Goal: Transaction & Acquisition: Purchase product/service

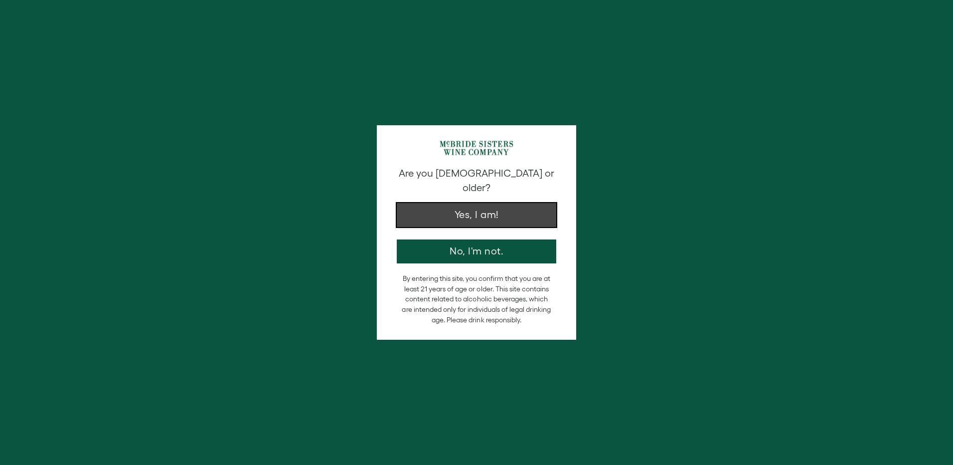
click at [494, 204] on button "Yes, I am!" at bounding box center [476, 215] width 159 height 24
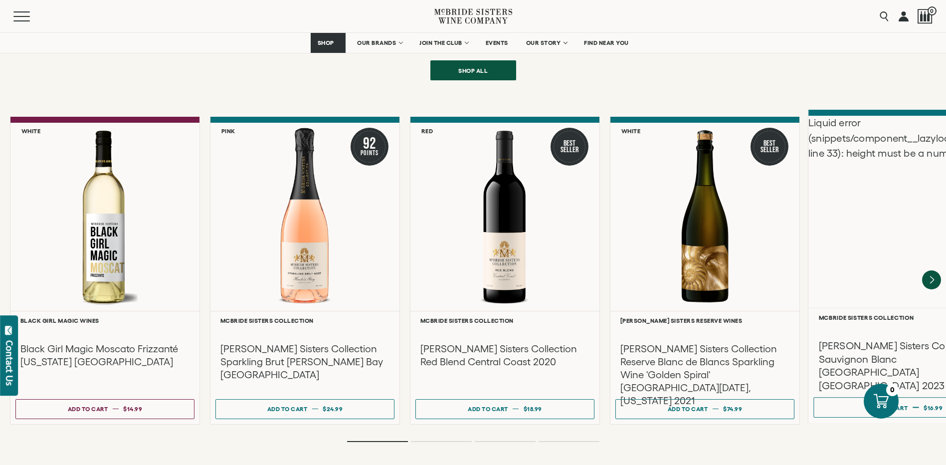
scroll to position [2193, 0]
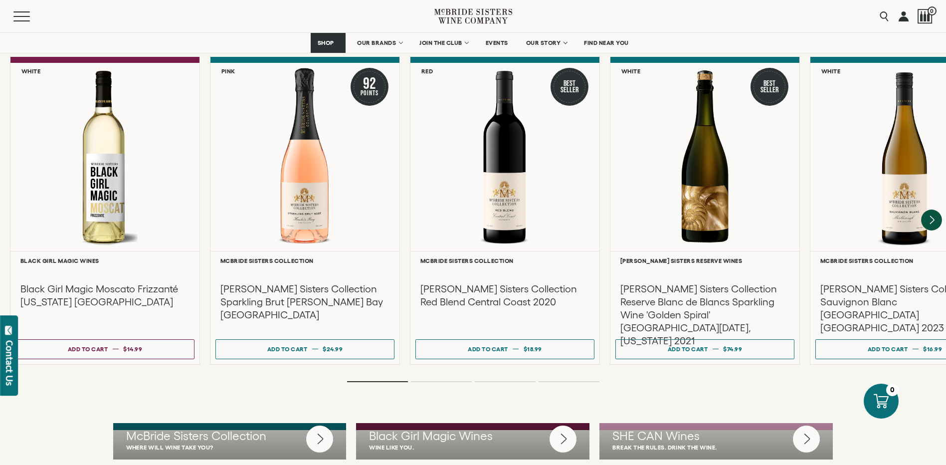
click at [932, 210] on icon "Next" at bounding box center [931, 220] width 21 height 21
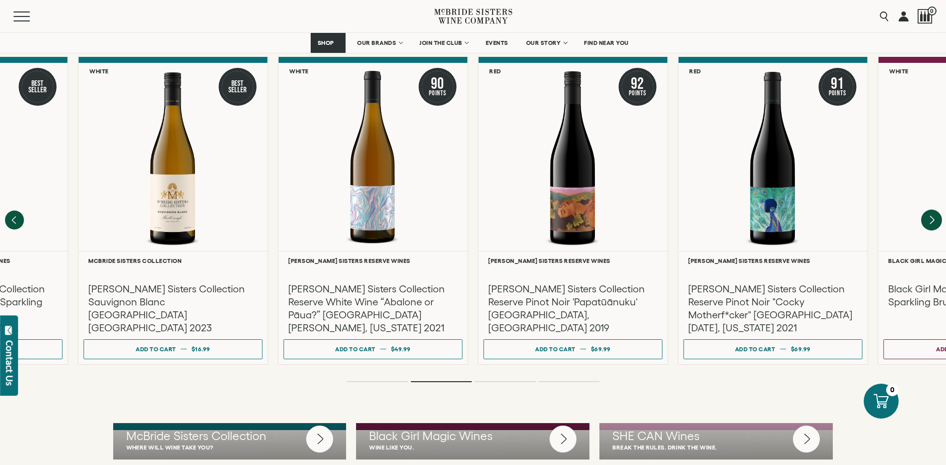
click at [932, 216] on icon "Next" at bounding box center [932, 220] width 4 height 8
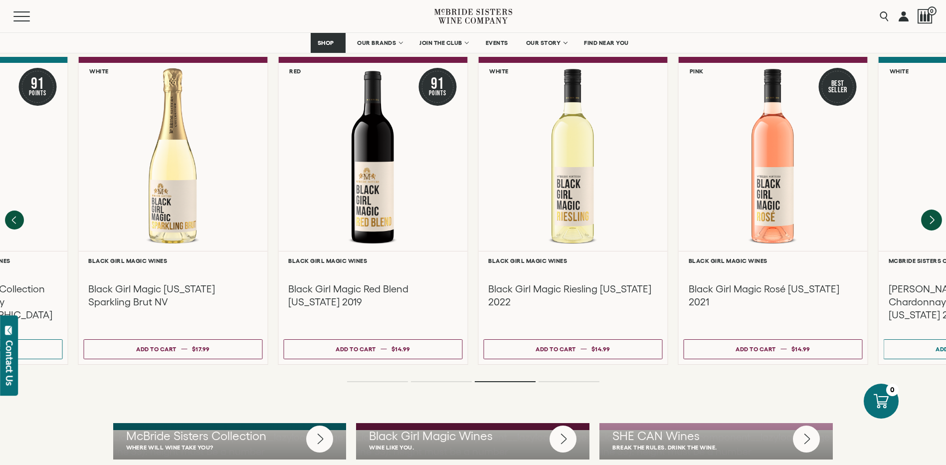
click at [932, 216] on icon "Next" at bounding box center [932, 220] width 4 height 8
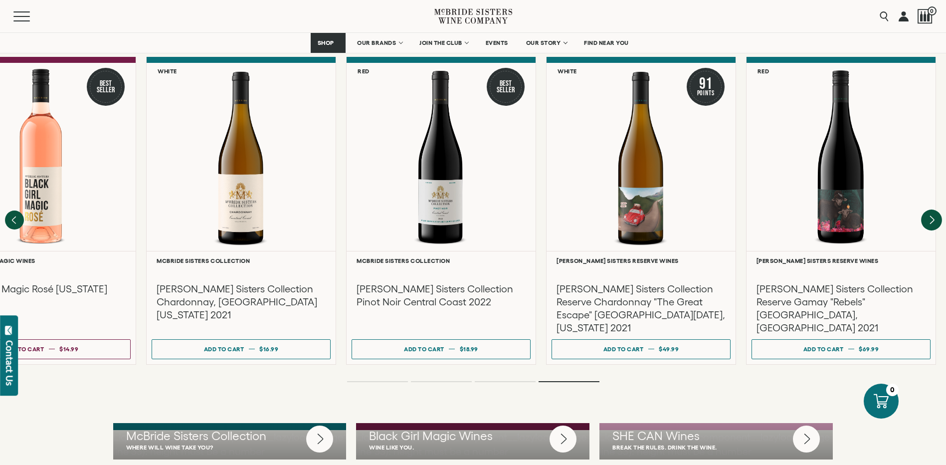
click at [0, 0] on div "Liquid error (snippets/component__lazyload-image line 33): height must be a num…" at bounding box center [0, 0] width 0 height 0
